Goal: Task Accomplishment & Management: Manage account settings

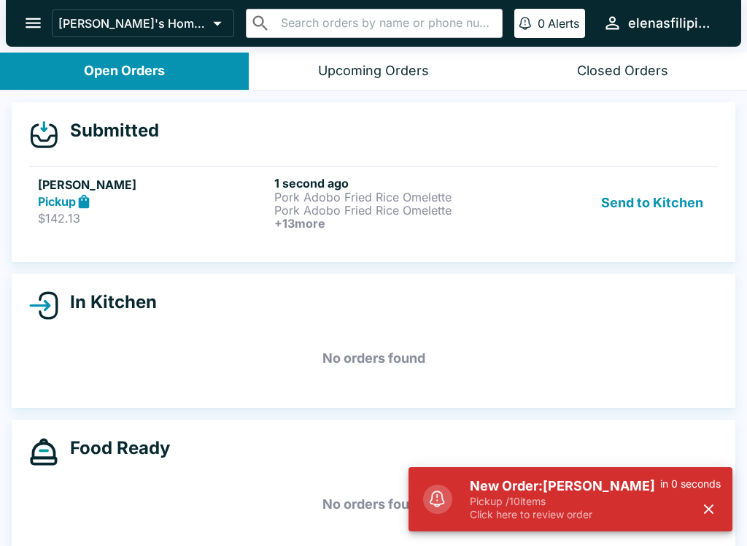
click at [86, 184] on h5 "[PERSON_NAME]" at bounding box center [153, 185] width 231 height 18
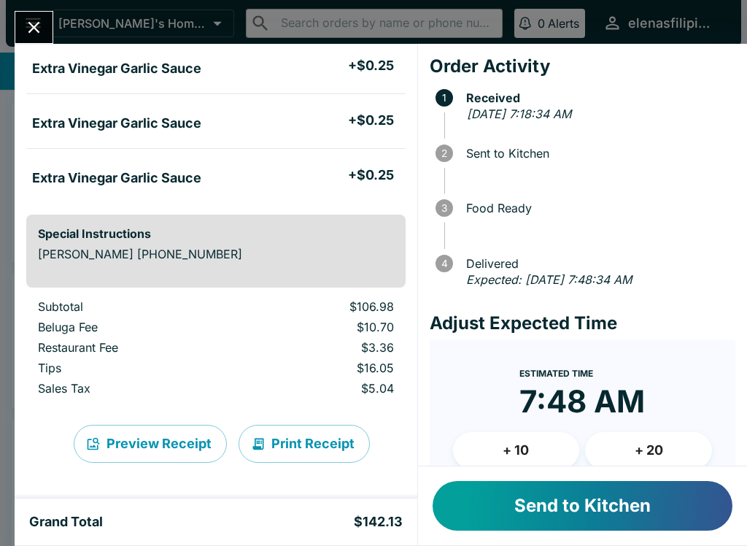
scroll to position [1360, 0]
click at [520, 501] on button "Send to Kitchen" at bounding box center [583, 506] width 300 height 50
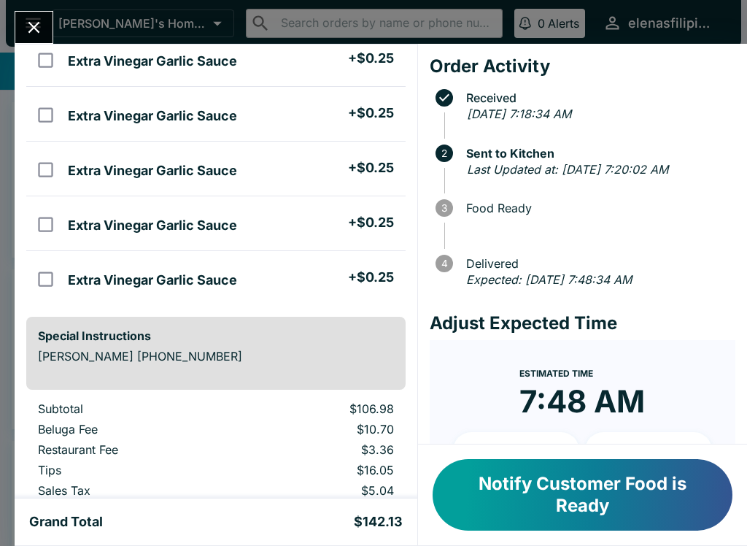
click at [35, 15] on button "Close" at bounding box center [33, 27] width 37 height 31
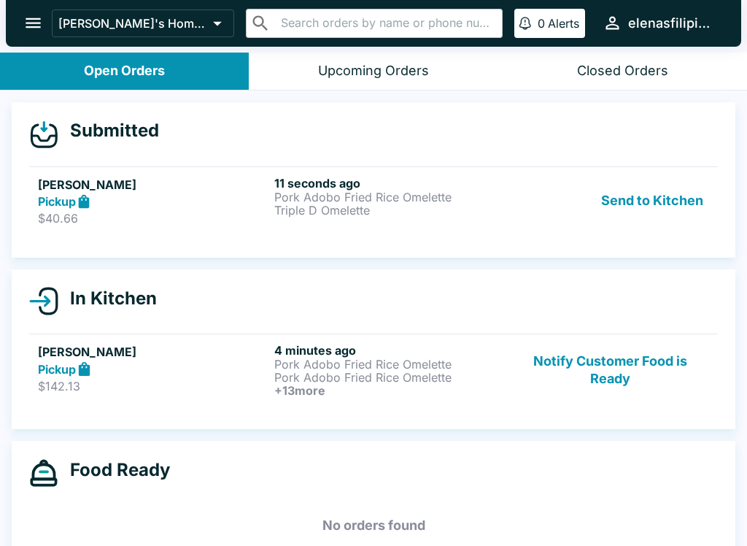
click at [58, 203] on strong "Pickup" at bounding box center [57, 201] width 38 height 15
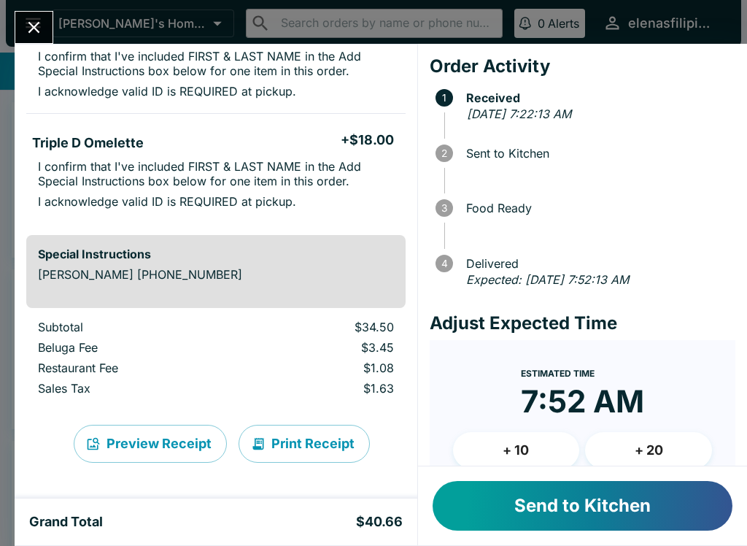
scroll to position [167, 0]
click at [478, 517] on button "Send to Kitchen" at bounding box center [583, 506] width 300 height 50
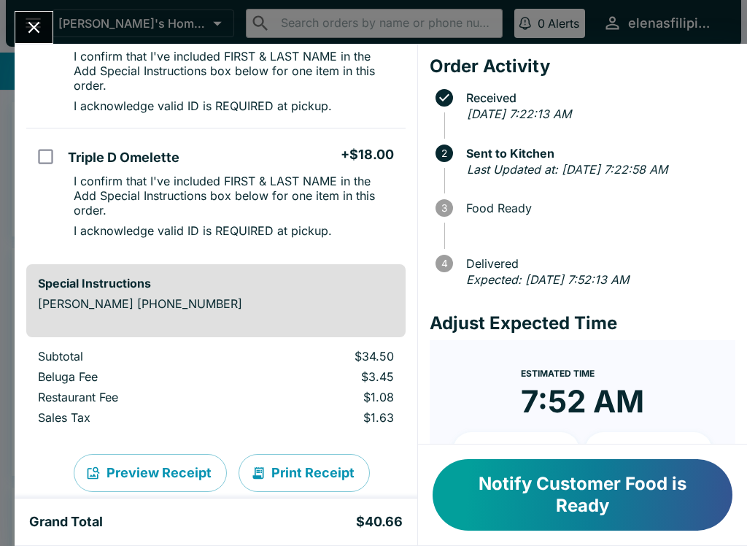
click at [23, 22] on button "Close" at bounding box center [33, 27] width 37 height 31
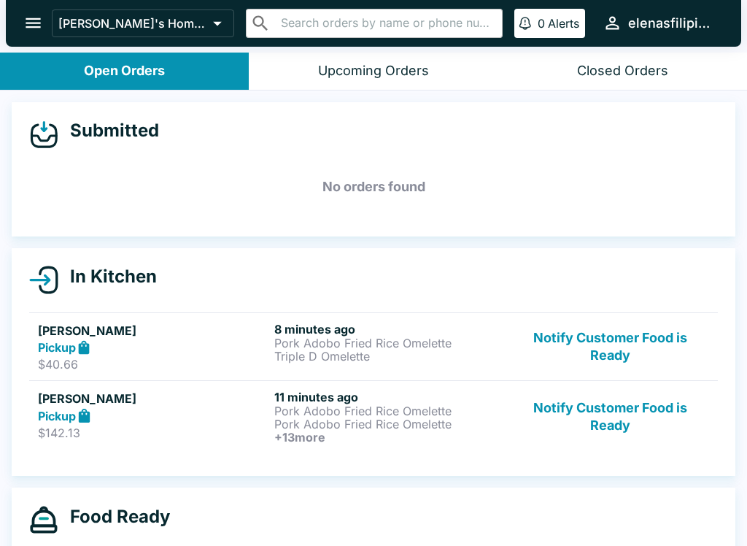
click at [622, 72] on div "Closed Orders" at bounding box center [622, 71] width 91 height 17
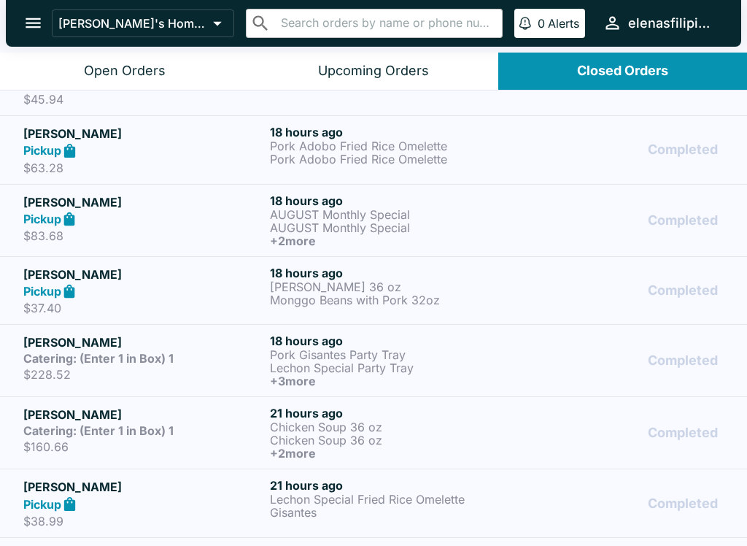
scroll to position [389, 0]
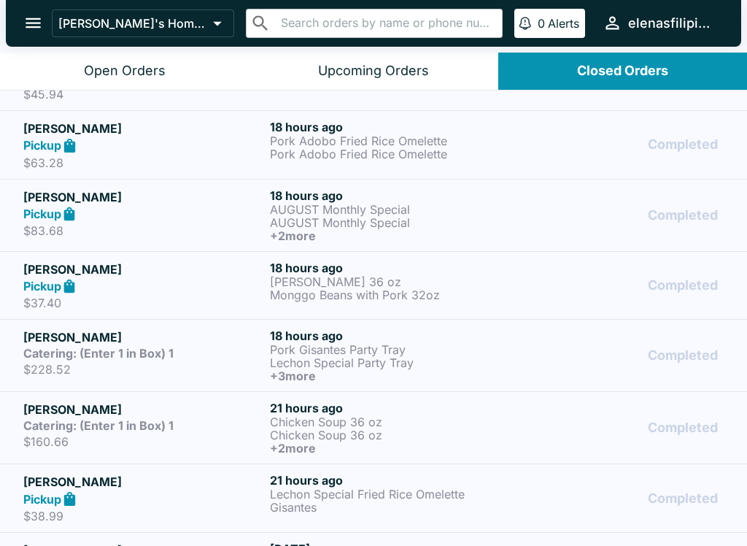
click at [53, 414] on h5 "[PERSON_NAME]" at bounding box center [143, 410] width 241 height 18
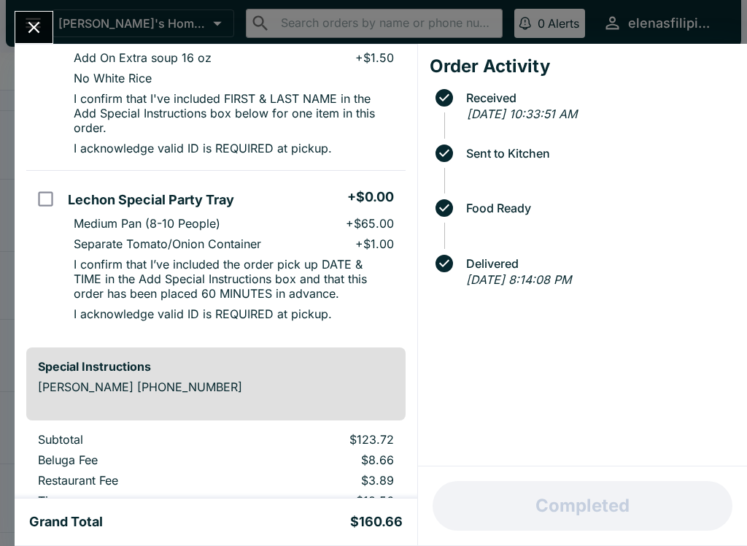
scroll to position [621, 0]
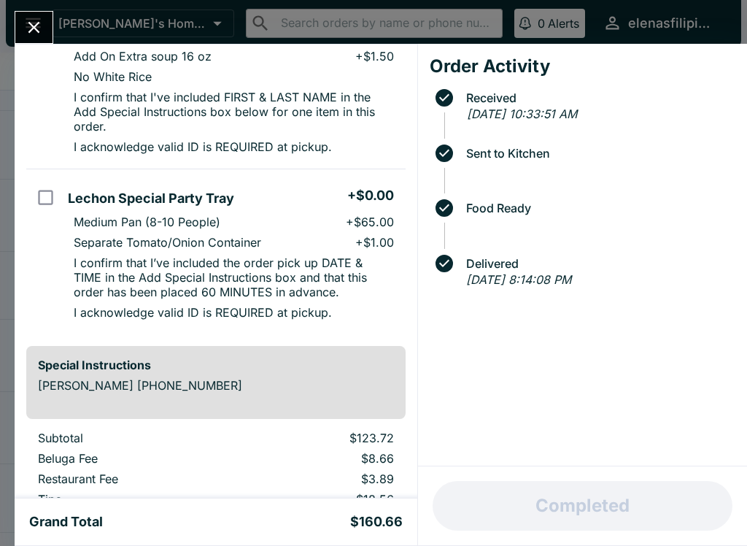
click at [8, 30] on div "[PERSON_NAME] Order # 740313 Catering: (Enter 1 in Box) 1 4 Items Chicken Soup …" at bounding box center [373, 273] width 747 height 546
click at [8, 29] on div at bounding box center [7, 273] width 15 height 546
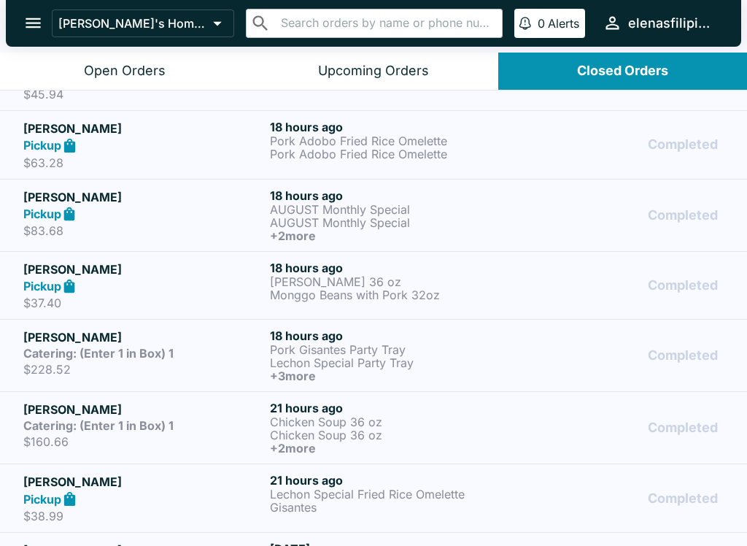
click at [110, 66] on div "Open Orders" at bounding box center [125, 71] width 82 height 17
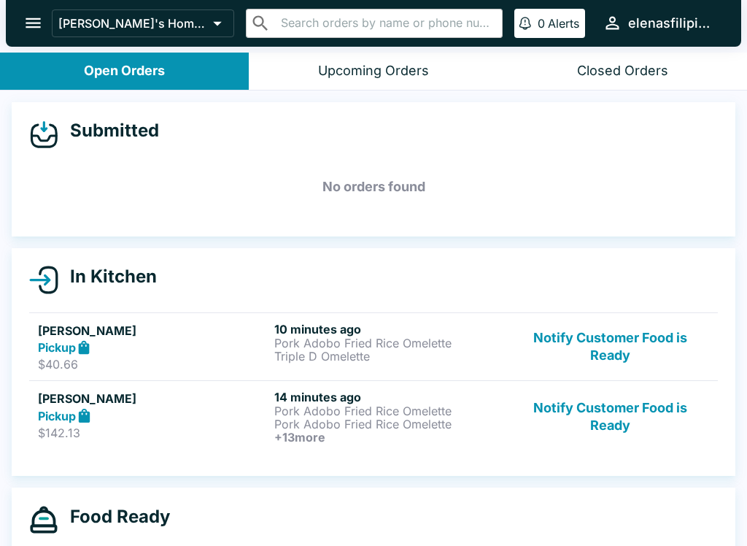
click at [30, 23] on icon "open drawer" at bounding box center [33, 23] width 15 height 10
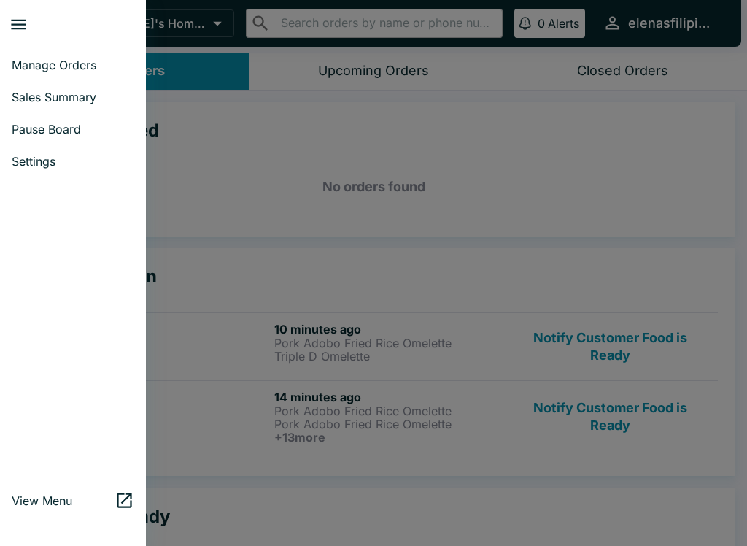
click at [46, 128] on span "Pause Board" at bounding box center [73, 129] width 123 height 15
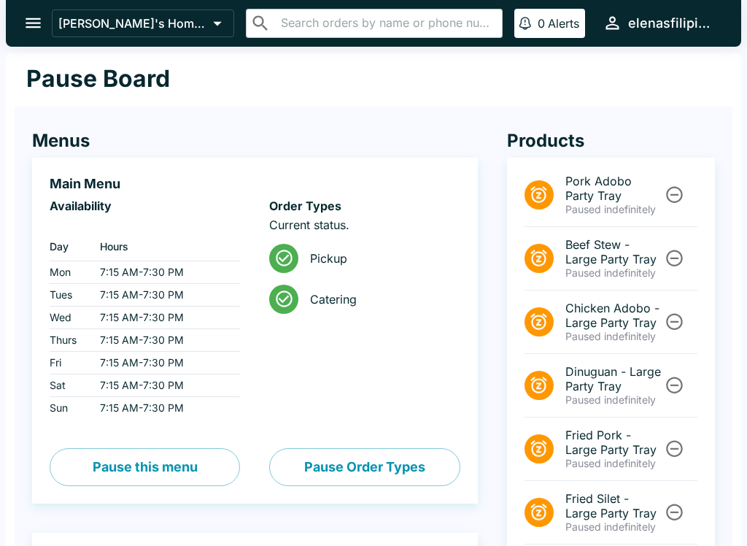
click at [26, 23] on icon "open drawer" at bounding box center [33, 23] width 15 height 10
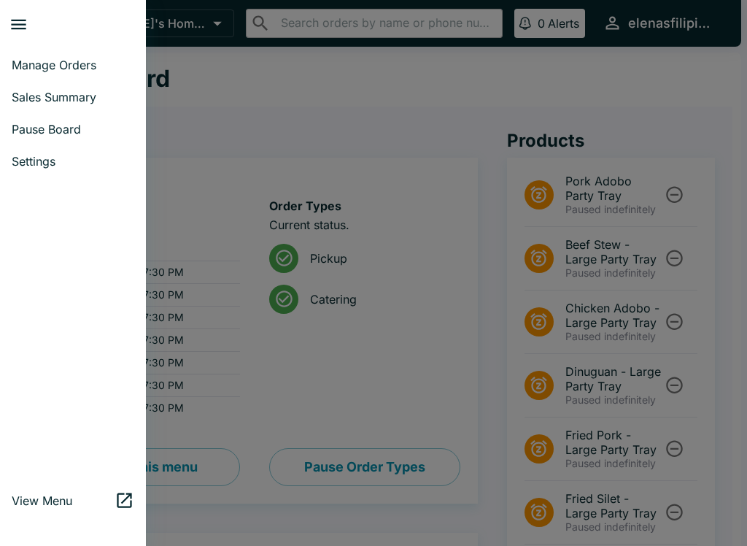
click at [10, 19] on icon "close drawer" at bounding box center [19, 25] width 20 height 20
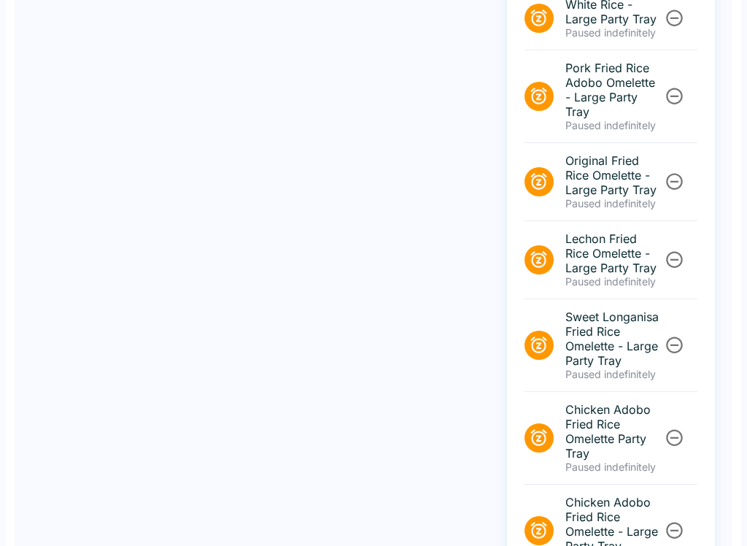
scroll to position [1597, 0]
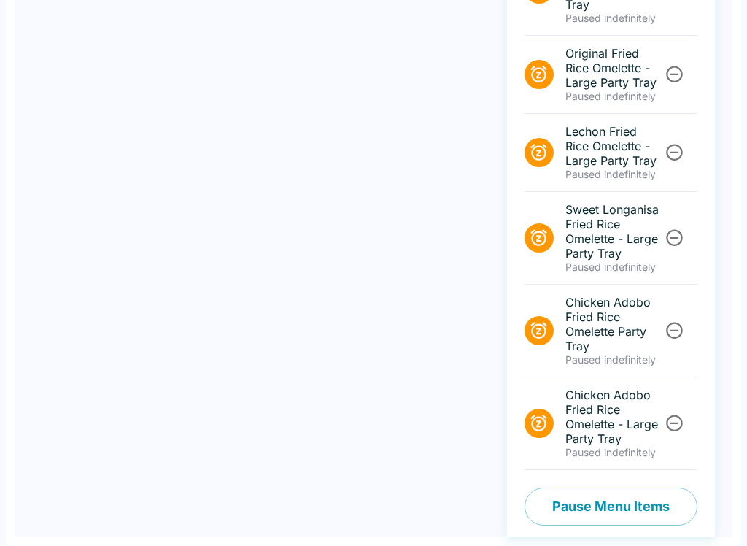
click at [568, 515] on button "Pause Menu Items" at bounding box center [611, 506] width 173 height 38
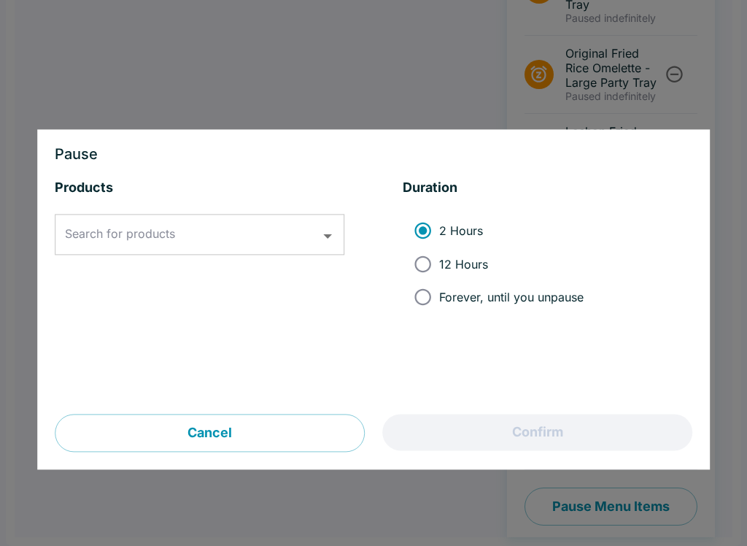
click at [107, 235] on div "Search for products Search for products" at bounding box center [200, 235] width 290 height 41
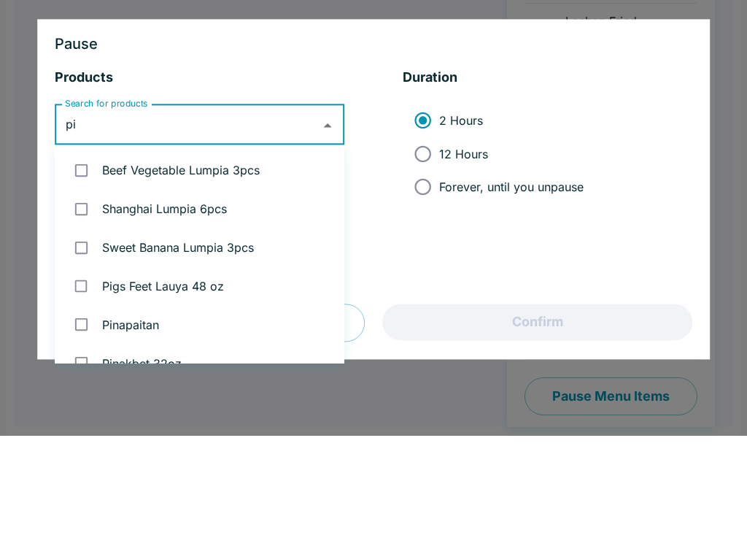
type input "pin"
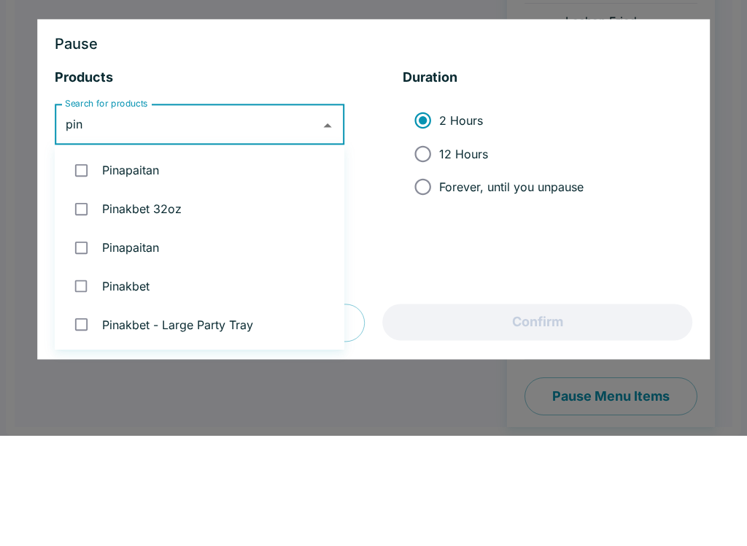
click at [88, 266] on input "checkbox" at bounding box center [81, 281] width 30 height 30
checkbox input "true"
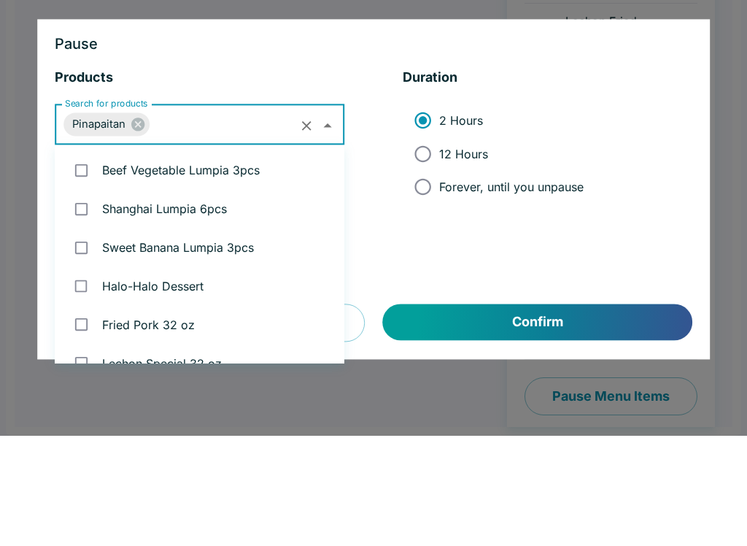
scroll to position [1137, 0]
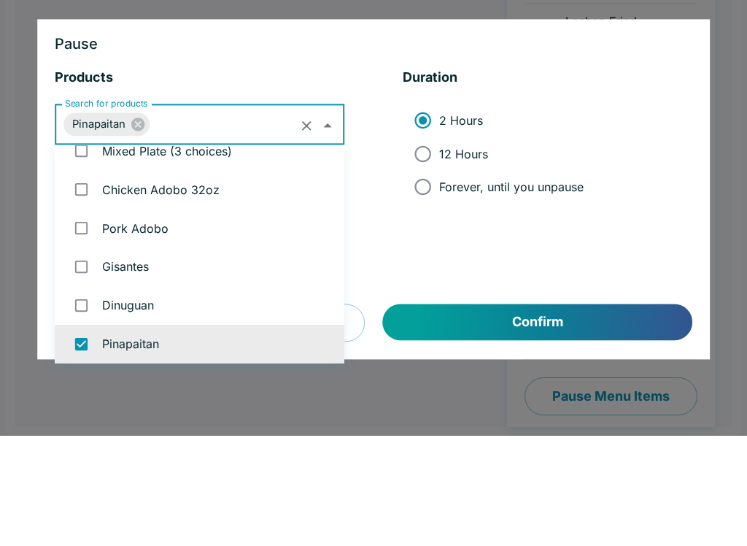
click at [416, 281] on input "Forever, until you unpause" at bounding box center [422, 297] width 33 height 33
radio input "true"
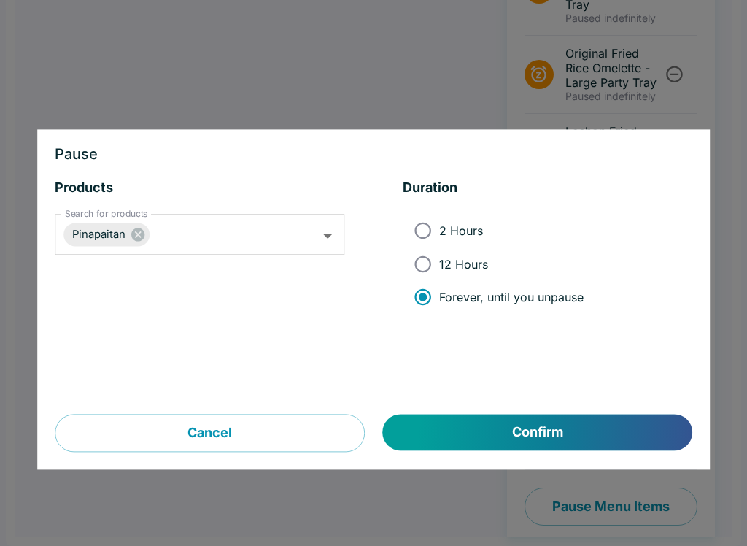
click at [515, 431] on button "Confirm" at bounding box center [537, 432] width 309 height 36
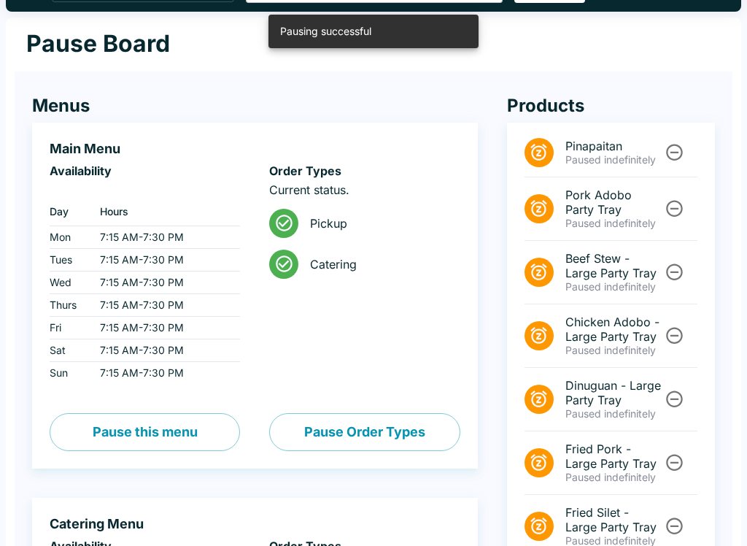
scroll to position [0, 0]
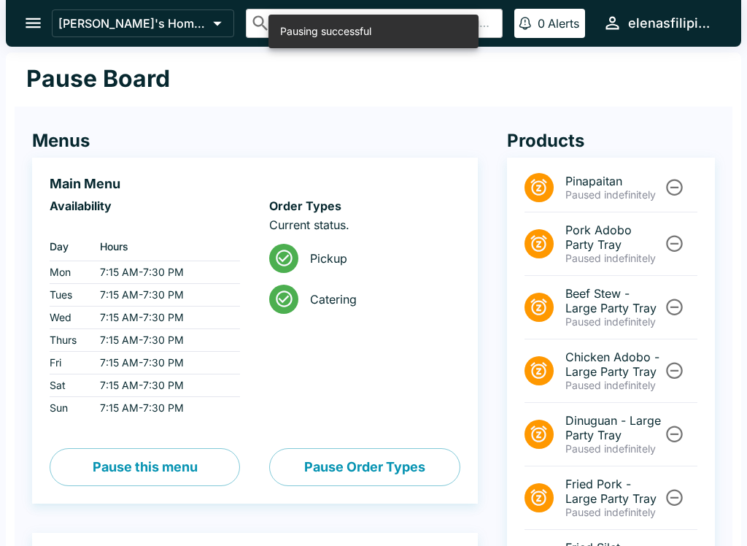
click at [33, 14] on icon "open drawer" at bounding box center [33, 23] width 20 height 20
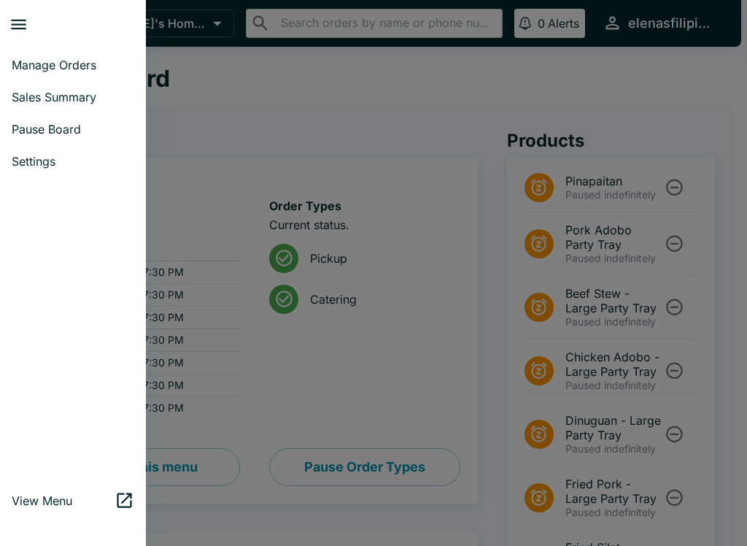
click at [9, 57] on link "Manage Orders" at bounding box center [73, 65] width 146 height 32
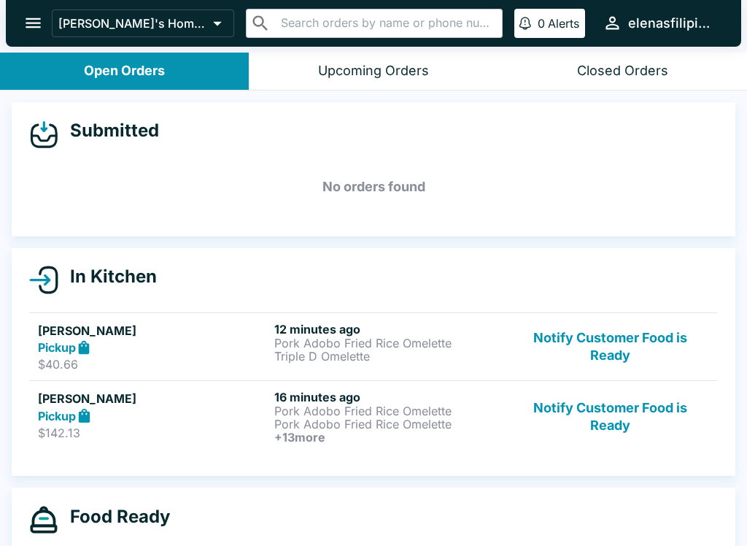
click at [574, 333] on button "Notify Customer Food is Ready" at bounding box center [610, 347] width 198 height 50
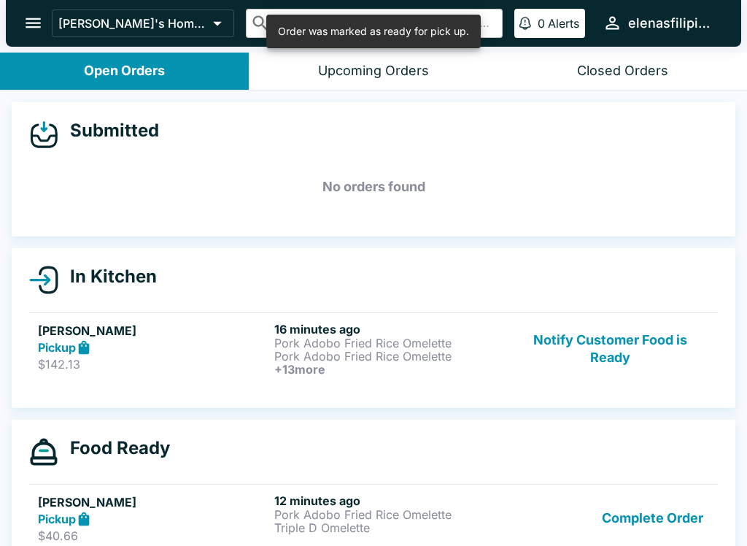
click at [576, 367] on button "Notify Customer Food is Ready" at bounding box center [610, 349] width 198 height 54
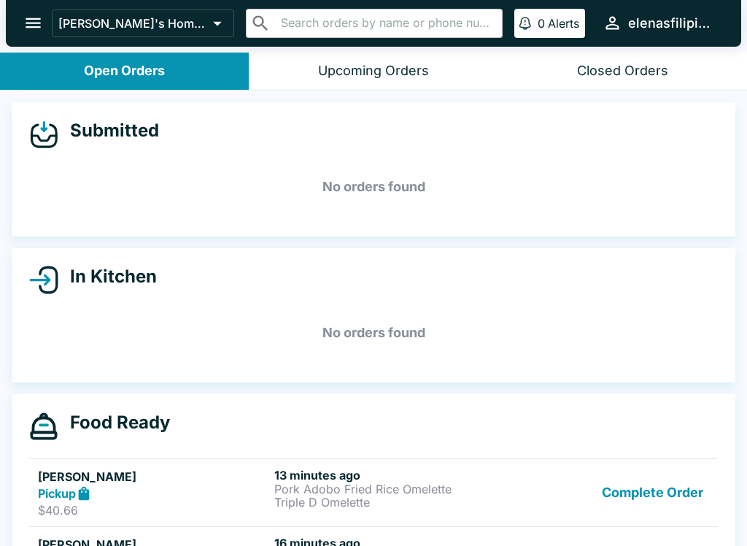
click at [654, 492] on button "Complete Order" at bounding box center [652, 493] width 113 height 50
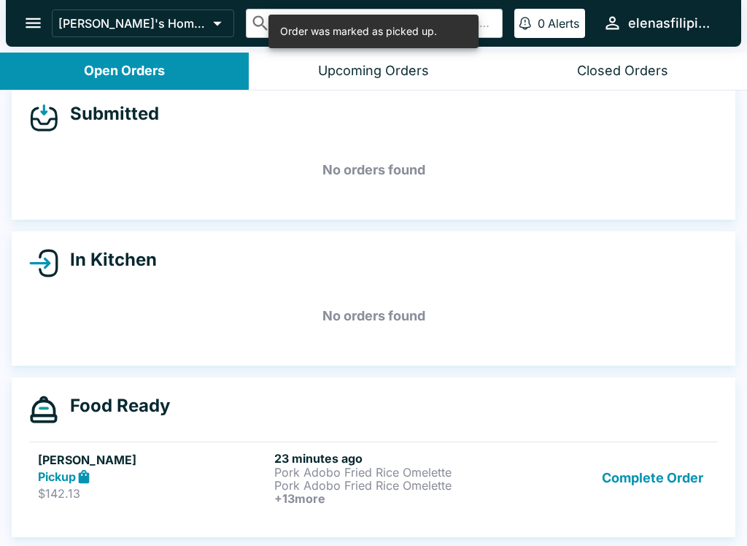
scroll to position [18, 0]
click at [643, 468] on button "Complete Order" at bounding box center [652, 478] width 113 height 54
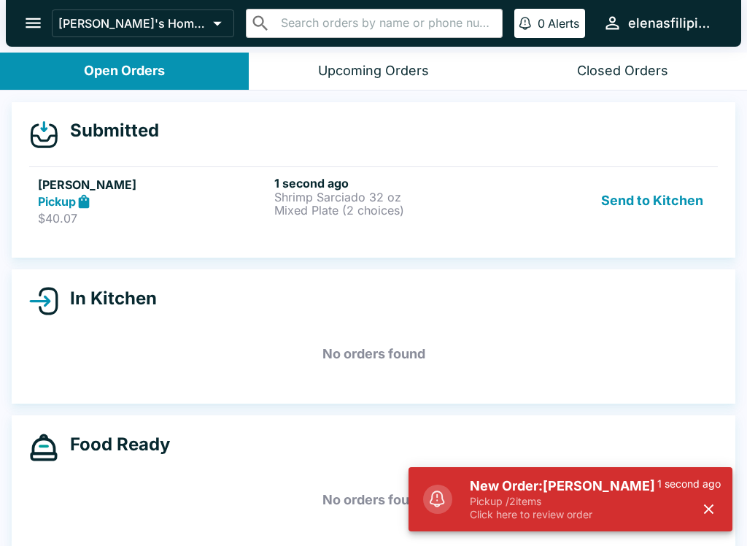
click at [95, 184] on h5 "[PERSON_NAME]" at bounding box center [153, 185] width 231 height 18
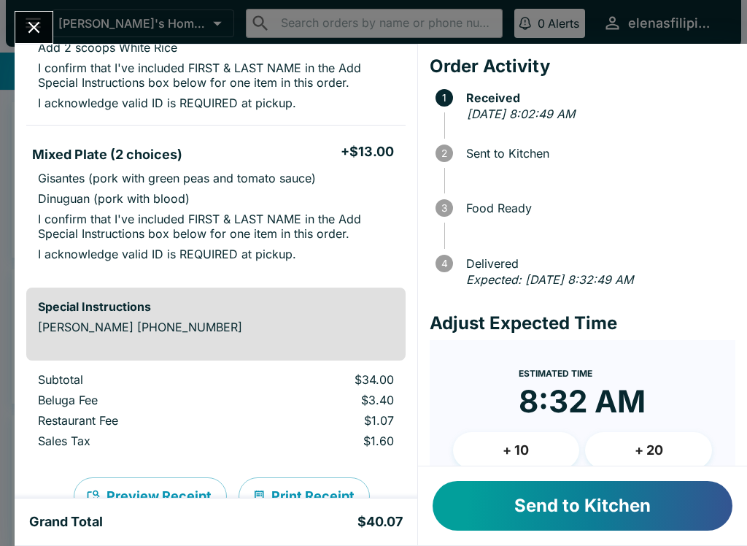
scroll to position [198, 0]
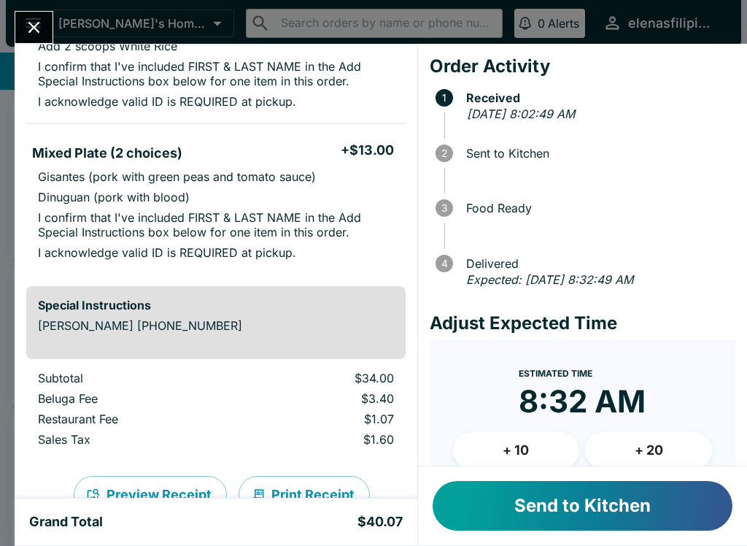
click at [502, 519] on button "Send to Kitchen" at bounding box center [583, 506] width 300 height 50
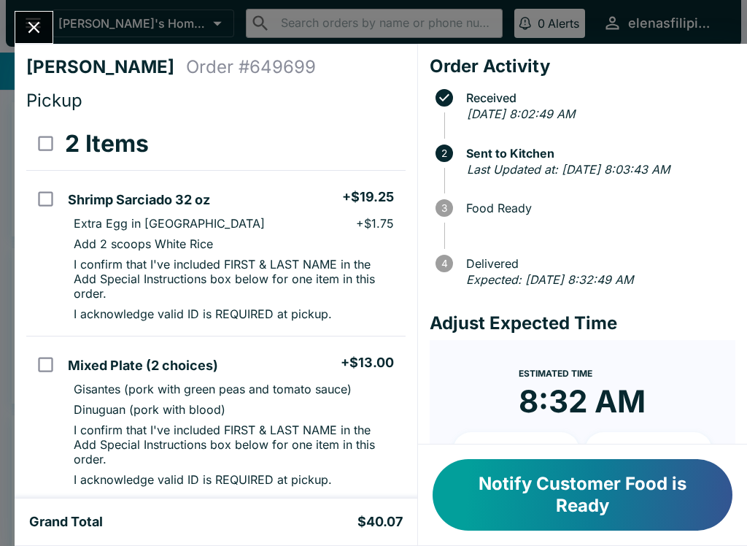
scroll to position [0, 0]
click at [23, 28] on button "Close" at bounding box center [33, 27] width 37 height 31
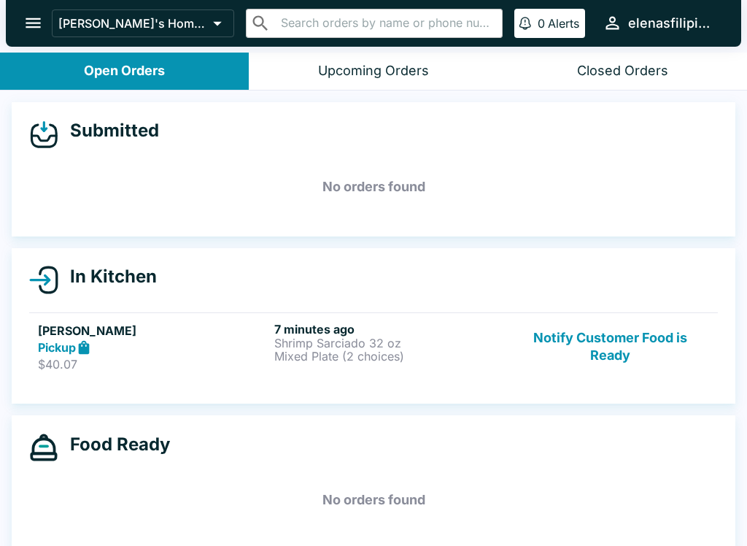
click at [590, 363] on button "Notify Customer Food is Ready" at bounding box center [610, 347] width 198 height 50
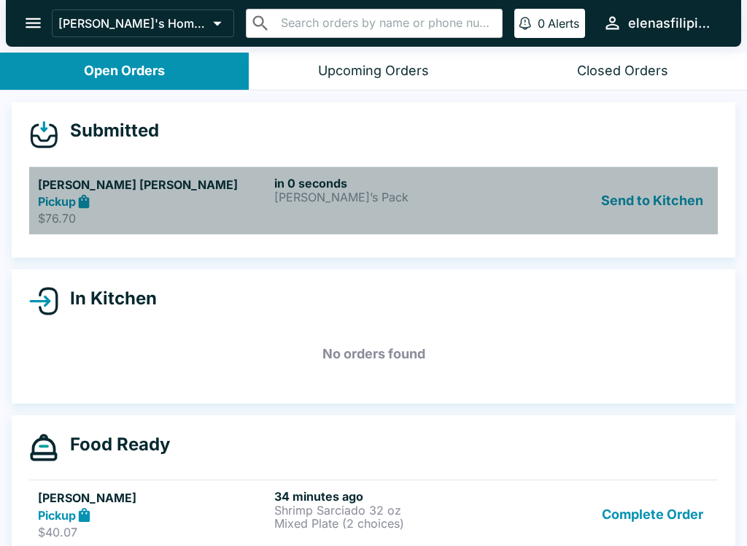
click at [85, 209] on div "[PERSON_NAME] [PERSON_NAME] Pickup $76.70" at bounding box center [153, 201] width 231 height 50
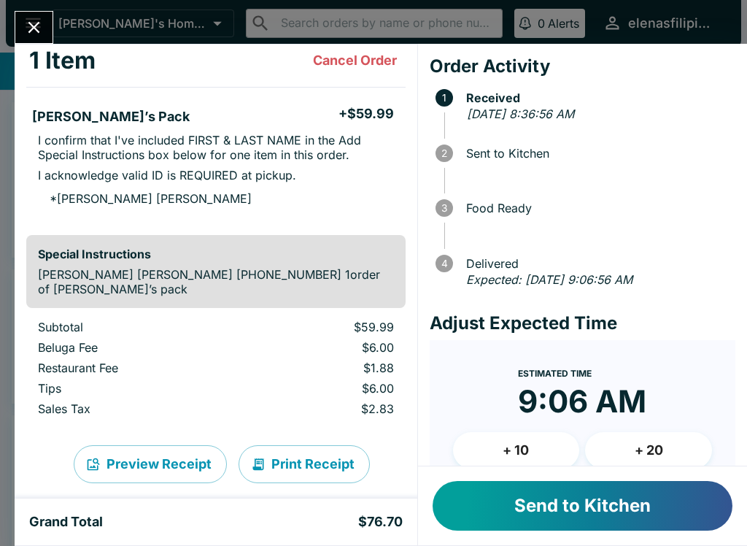
click at [565, 510] on button "Send to Kitchen" at bounding box center [583, 506] width 300 height 50
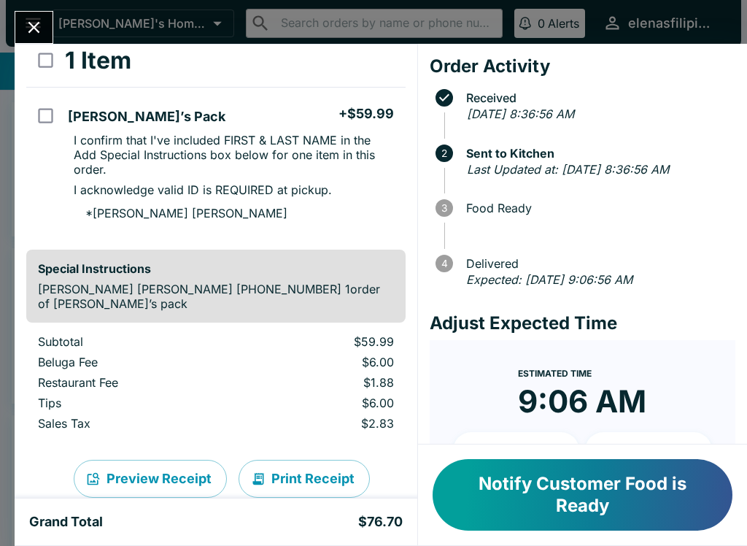
scroll to position [104, 0]
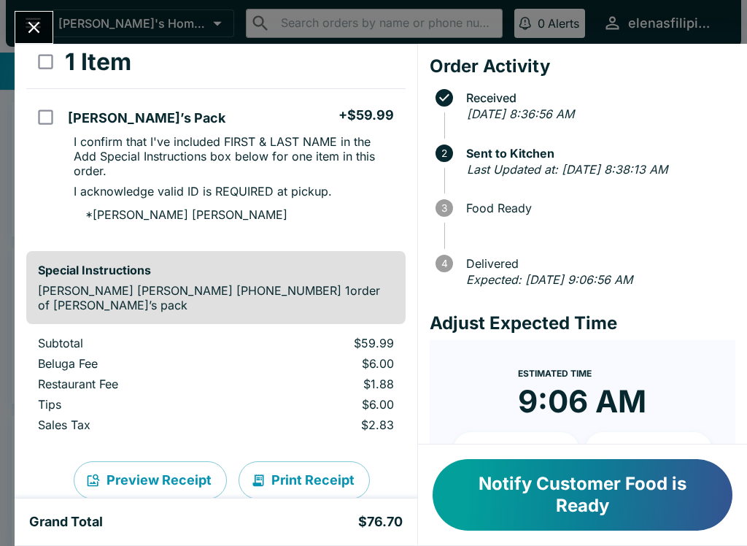
click at [546, 490] on button "Notify Customer Food is Ready" at bounding box center [583, 495] width 300 height 72
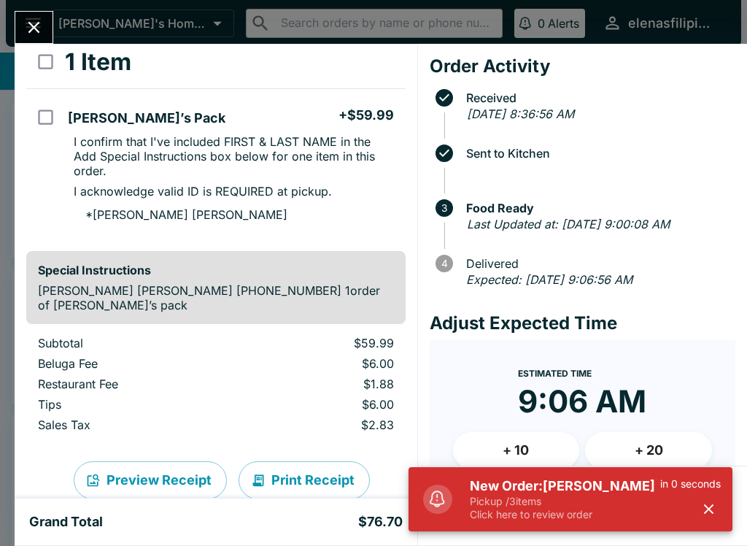
click at [545, 519] on p "Click here to review order" at bounding box center [565, 514] width 190 height 13
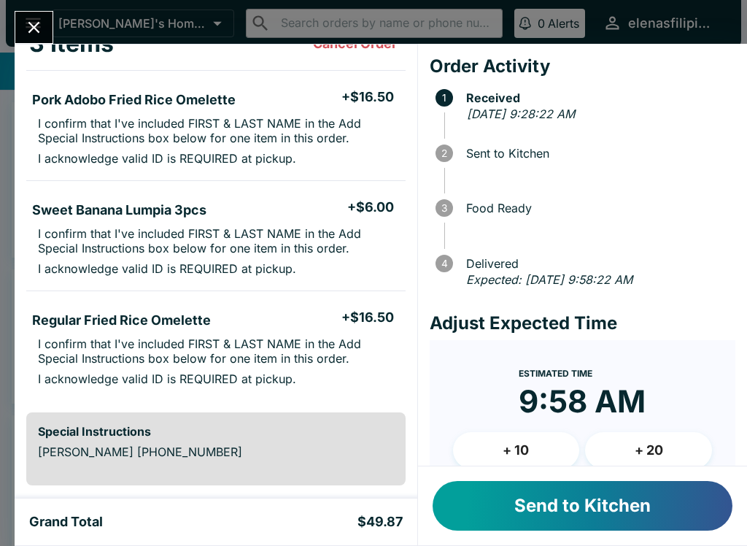
scroll to position [100, 0]
click at [557, 524] on button "Send to Kitchen" at bounding box center [583, 506] width 300 height 50
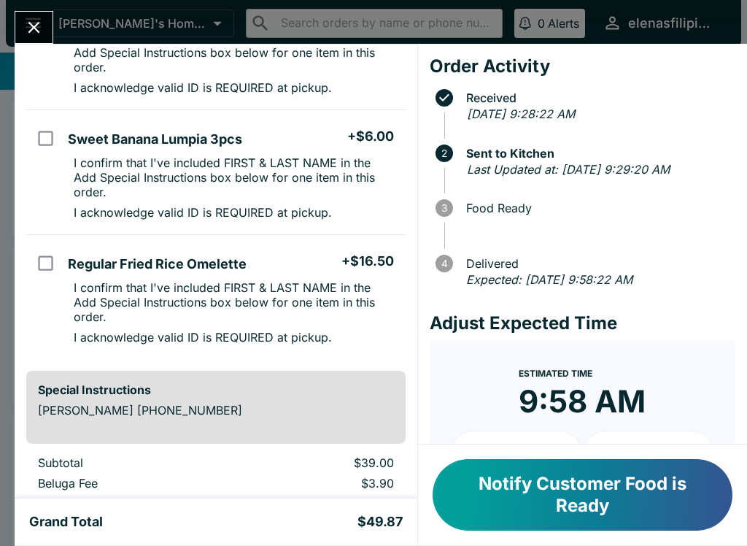
scroll to position [183, 0]
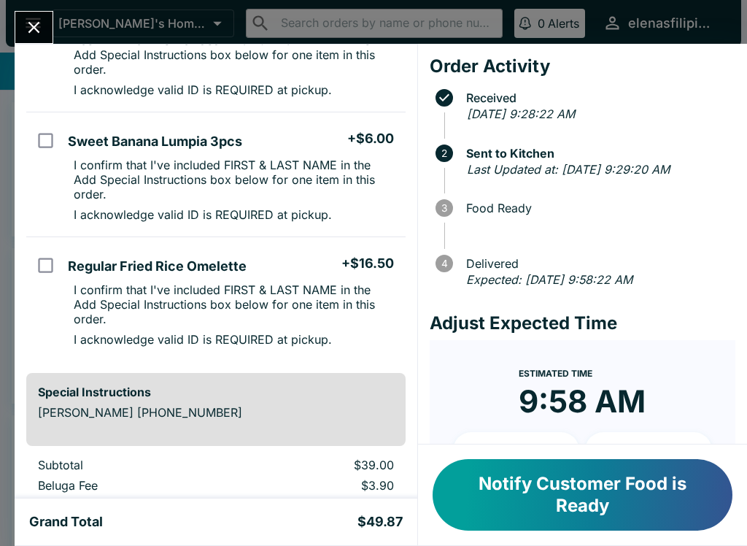
click at [547, 494] on button "Notify Customer Food is Ready" at bounding box center [583, 495] width 300 height 72
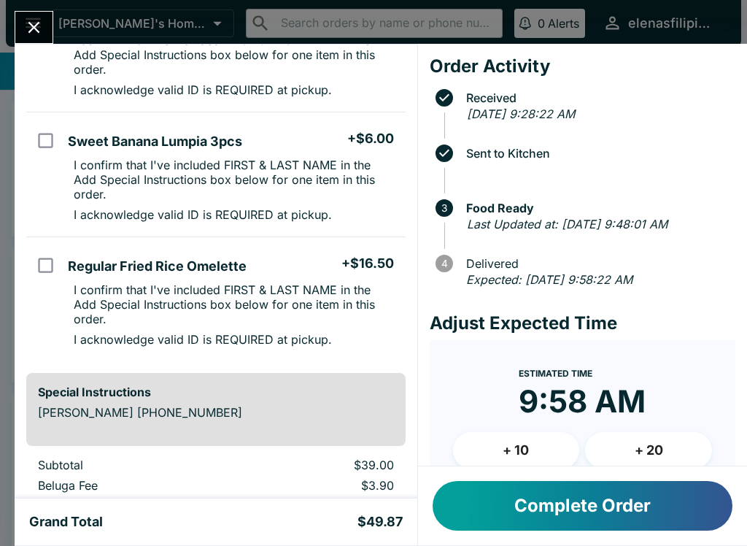
click at [589, 509] on button "Complete Order" at bounding box center [583, 506] width 300 height 50
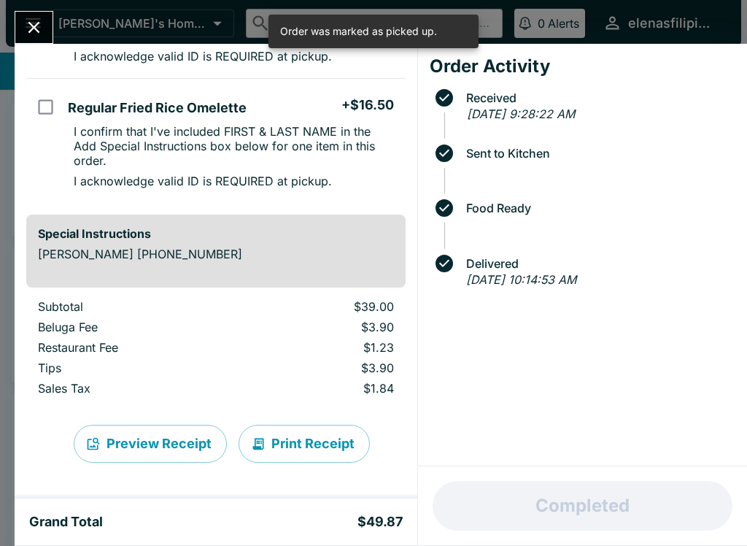
scroll to position [341, 0]
